Goal: Complete application form

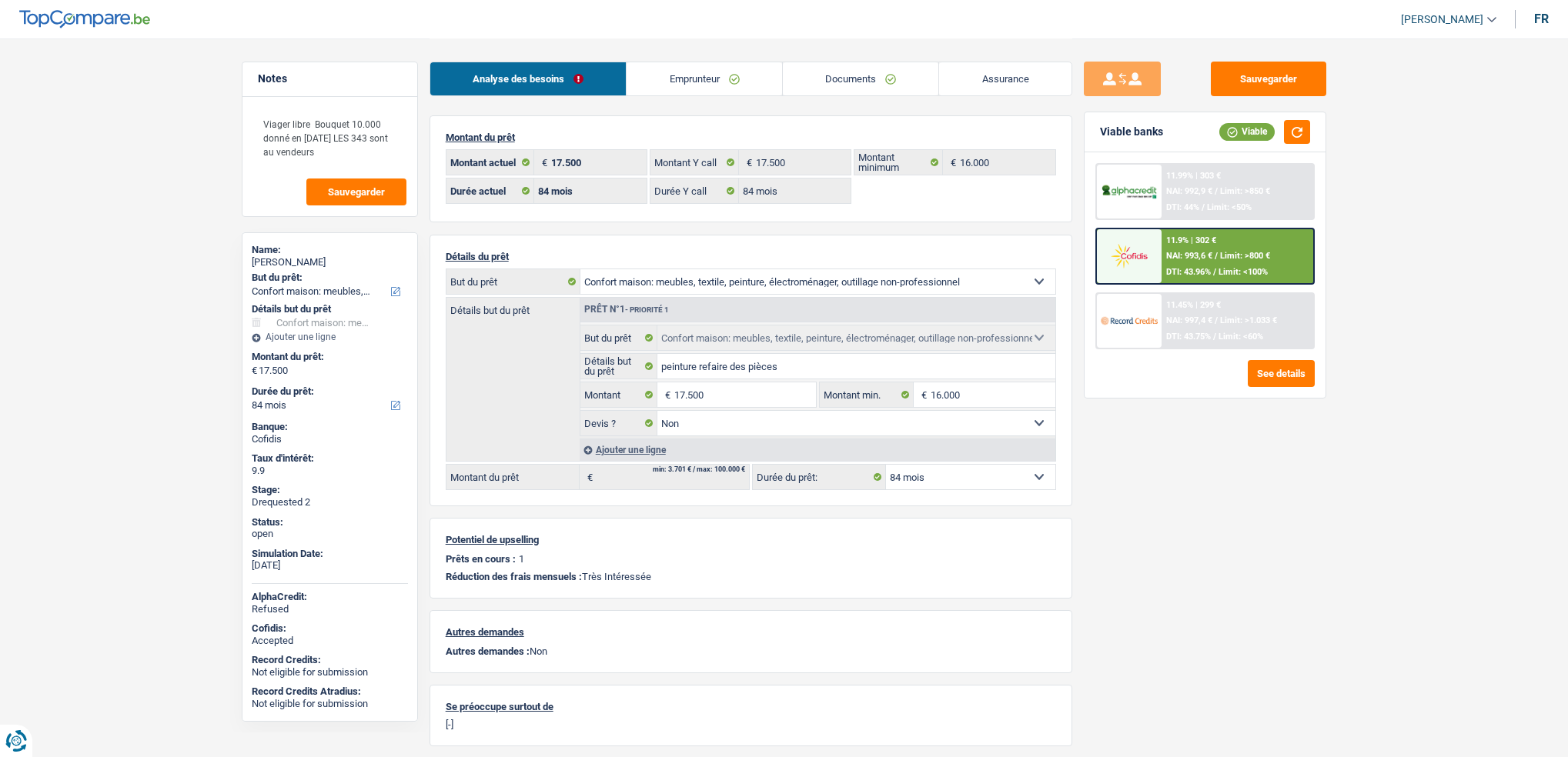
select select "household"
select select "84"
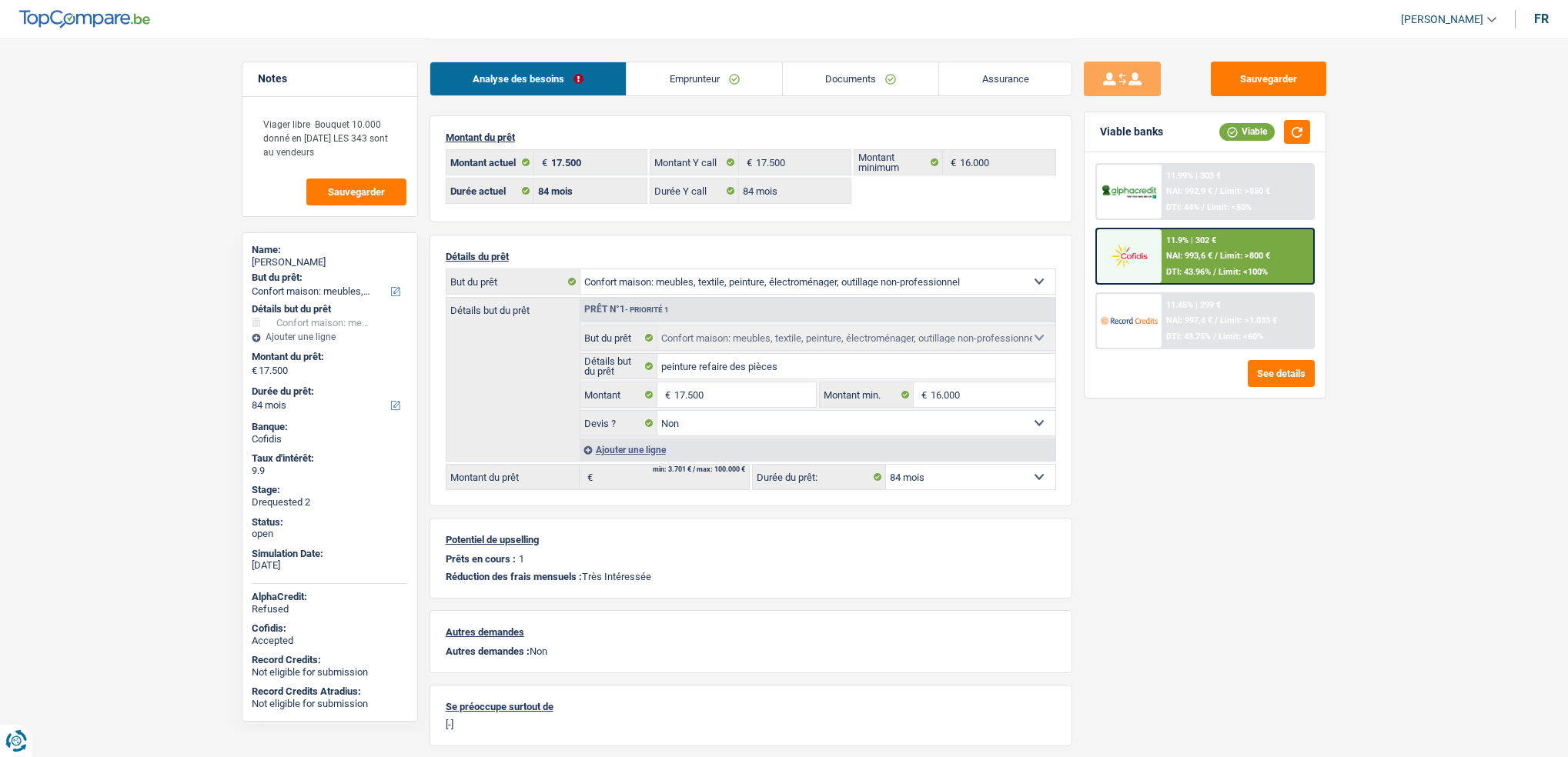
select select "household"
select select "false"
select select "84"
select select "rents"
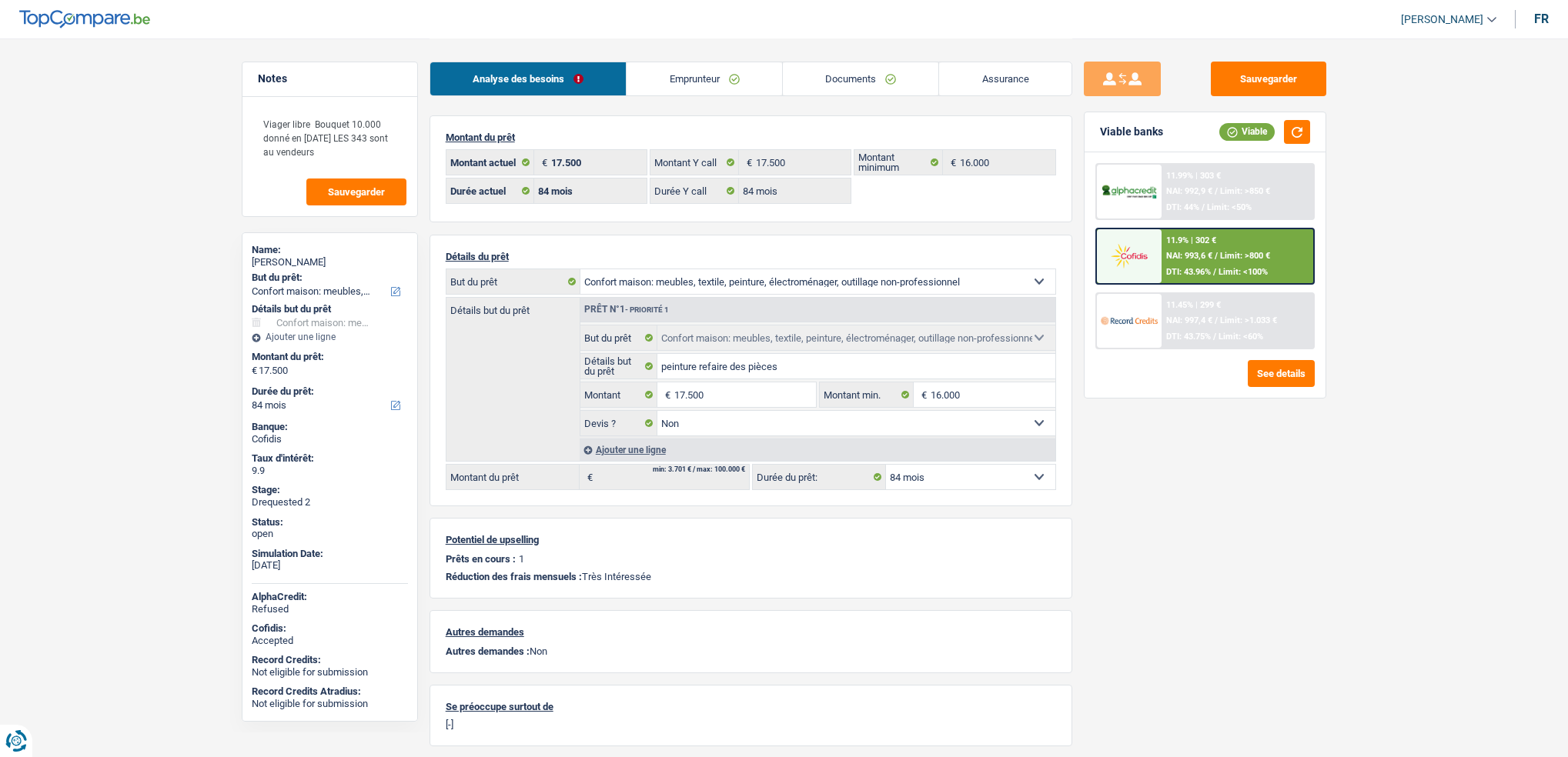
select select "BE"
select select "cardOrCredit"
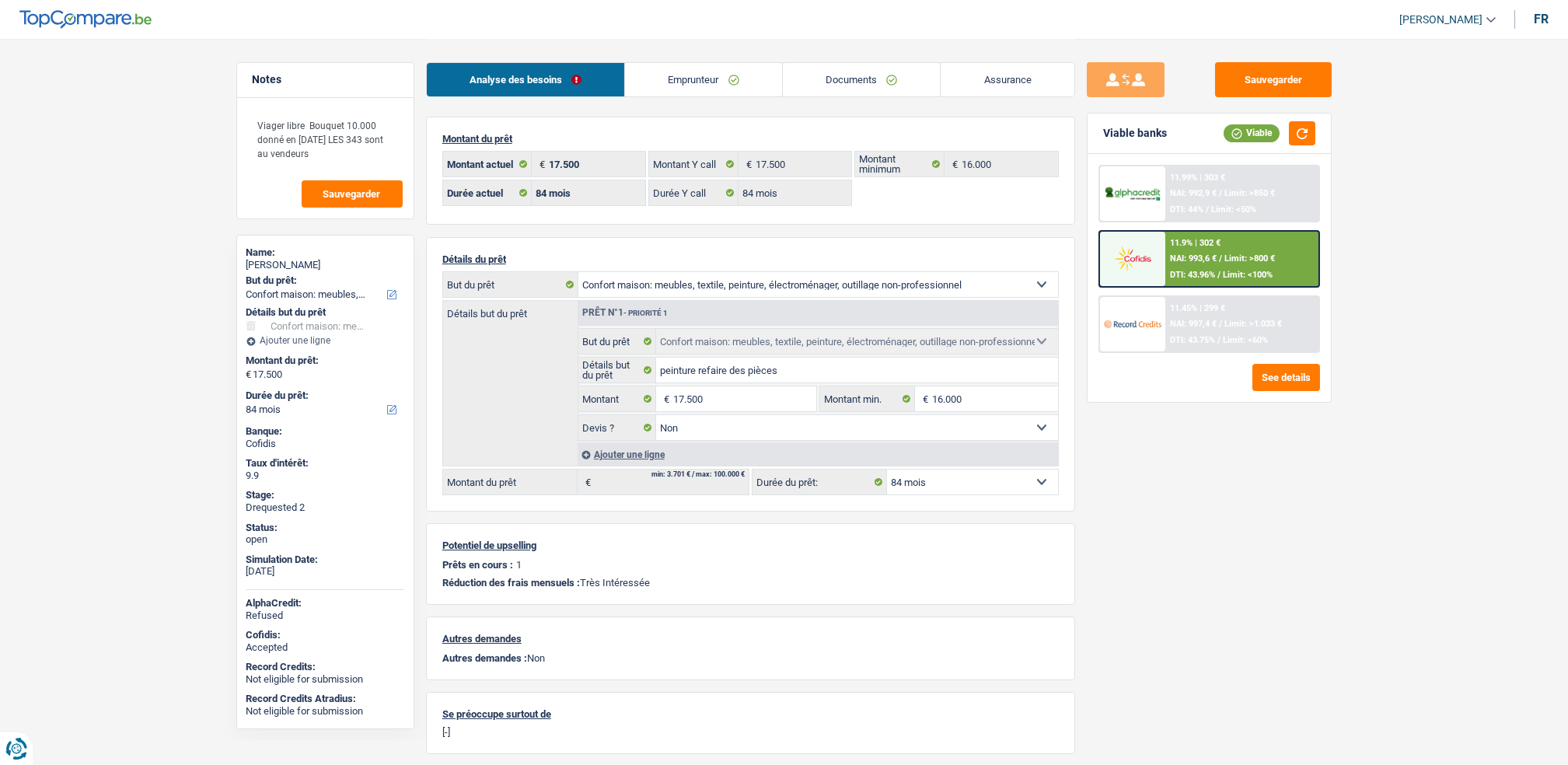
click at [674, 84] on link "Emprunteur" at bounding box center [704, 79] width 157 height 34
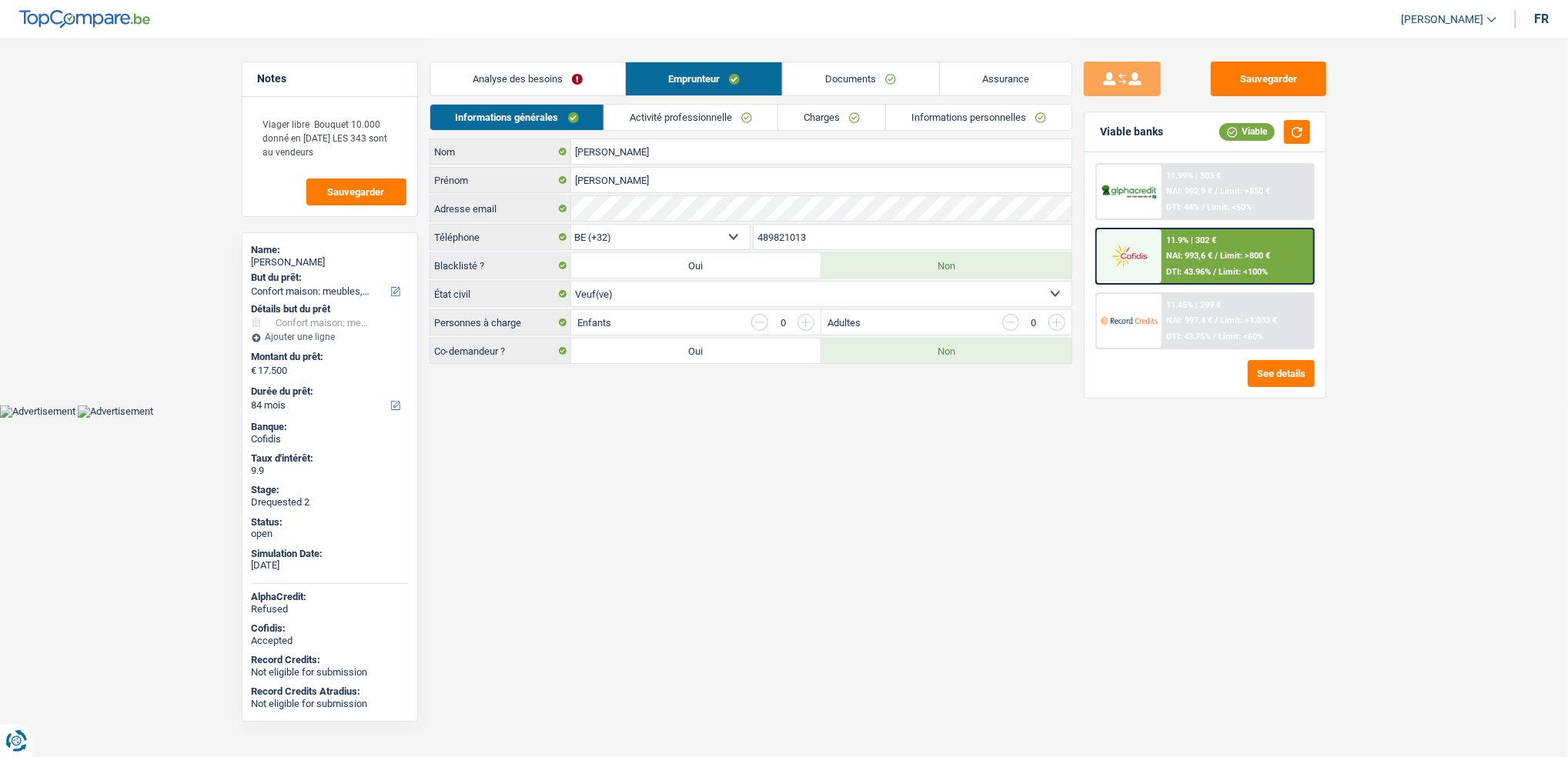
click at [694, 135] on div "Informations générales Activité professionnelle Charges Informations personnell…" at bounding box center [751, 121] width 643 height 34
click at [691, 127] on link "Activité professionnelle" at bounding box center [691, 118] width 173 height 26
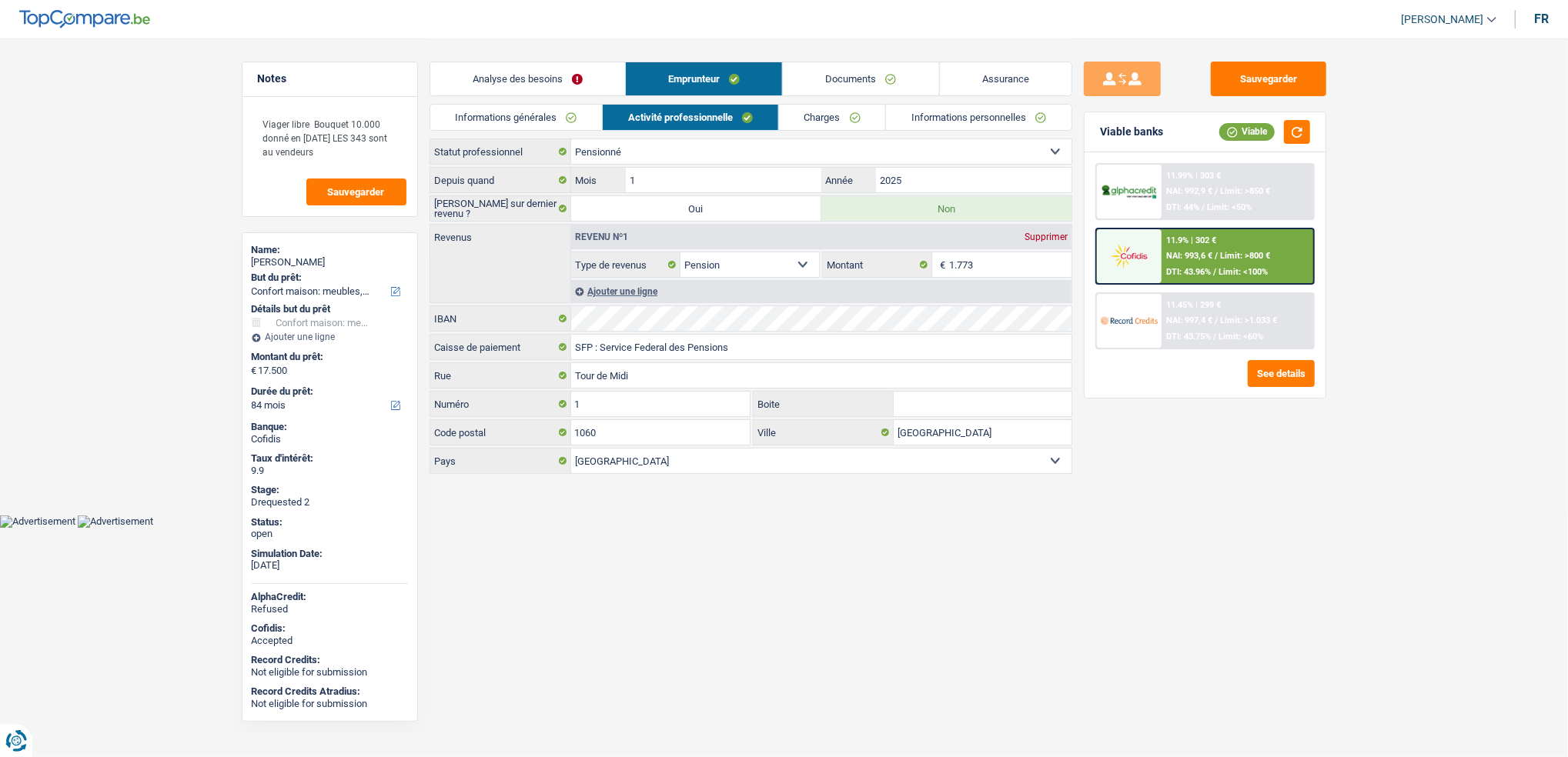
click at [844, 119] on link "Charges" at bounding box center [832, 118] width 107 height 26
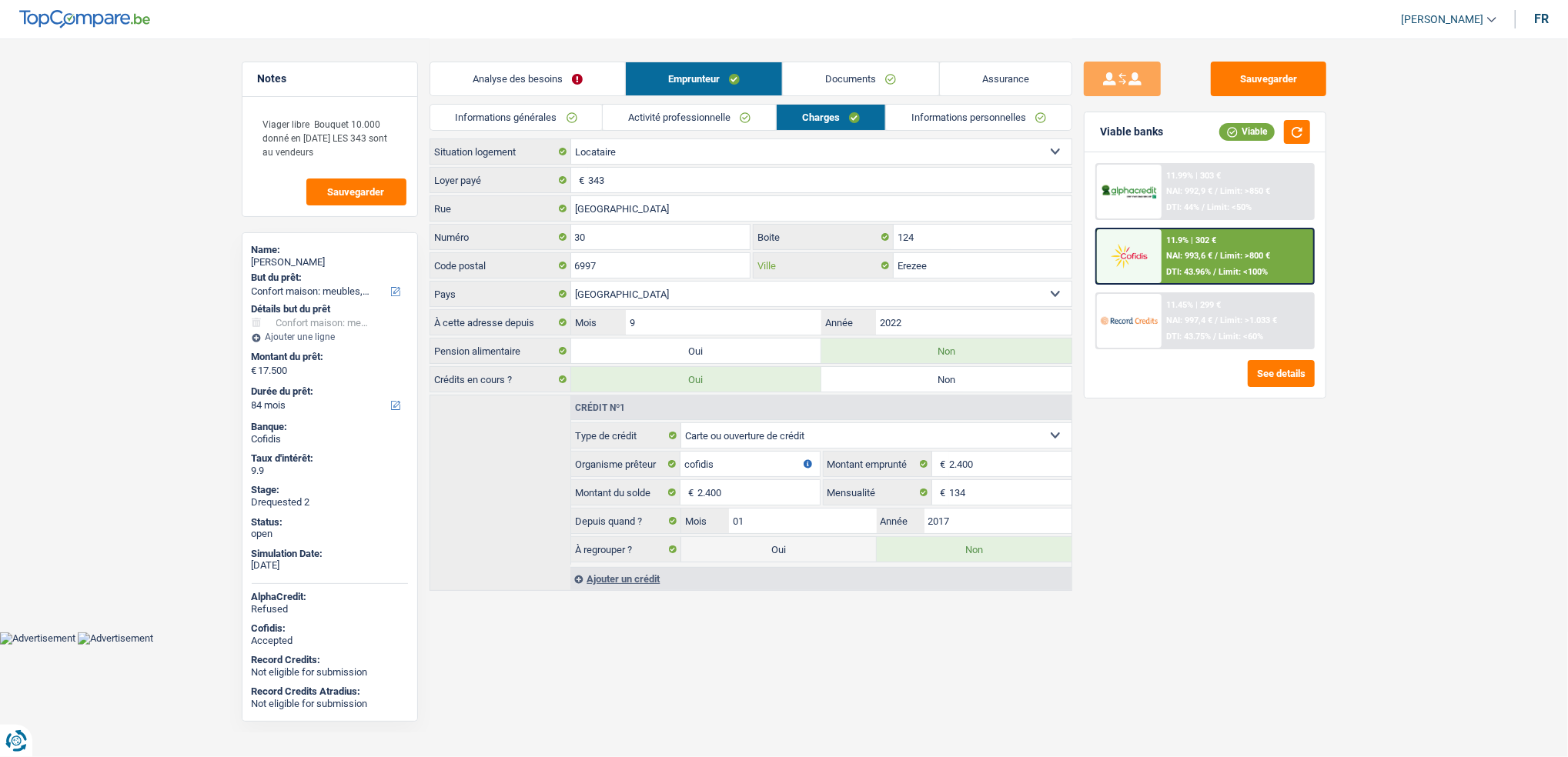
drag, startPoint x: 940, startPoint y: 269, endPoint x: 792, endPoint y: 266, distance: 148.0
click at [792, 266] on div "Erezee Ville" at bounding box center [913, 265] width 318 height 25
